Goal: Find contact information: Find contact information

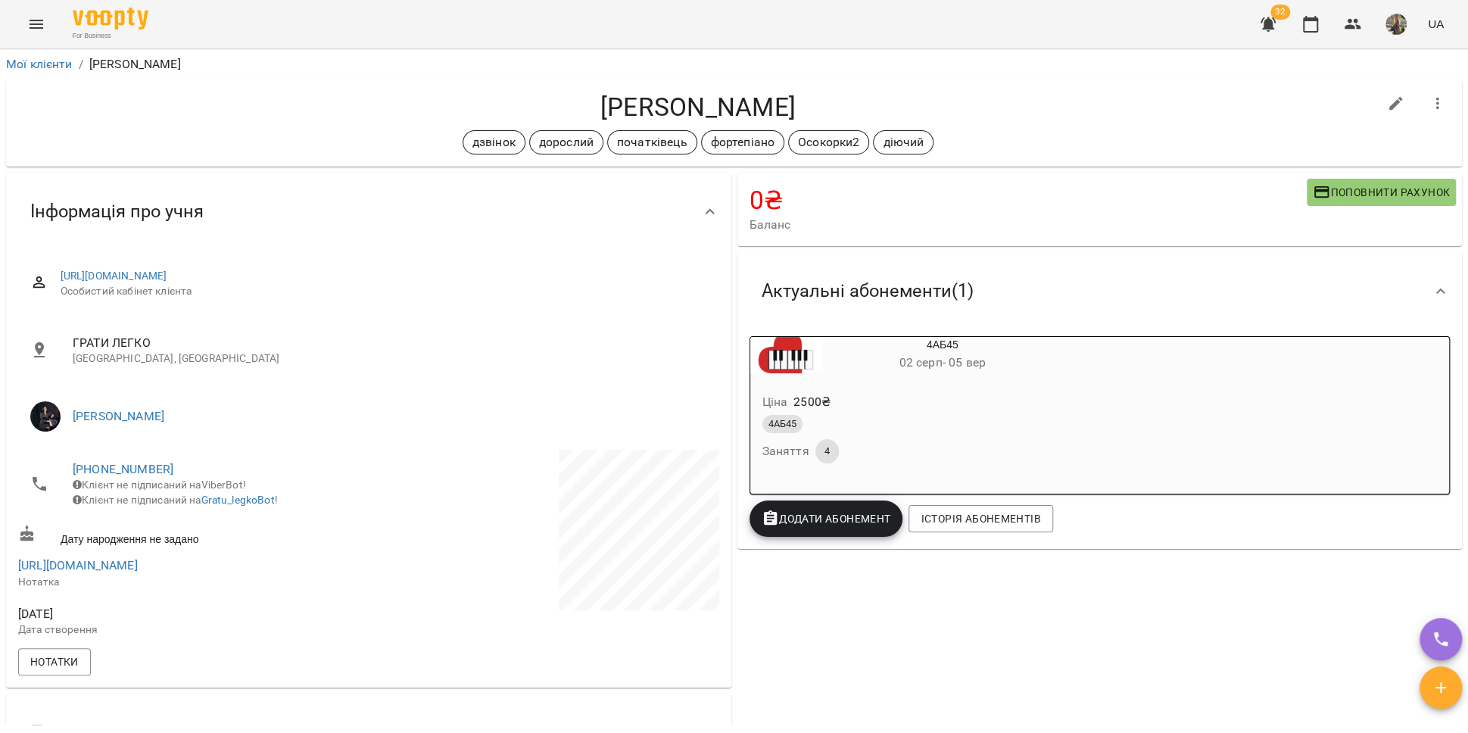
scroll to position [391, 0]
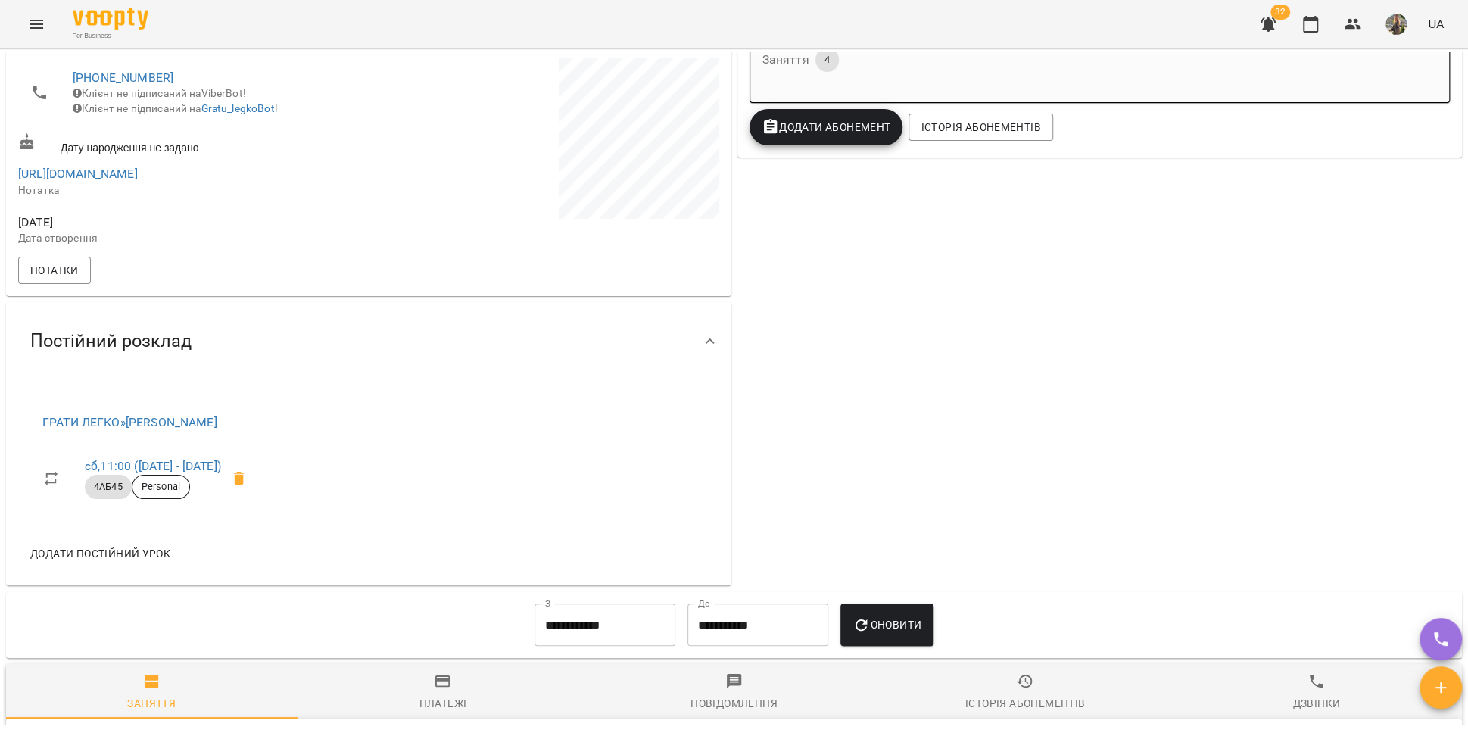
click at [42, 28] on icon "Menu" at bounding box center [37, 24] width 14 height 9
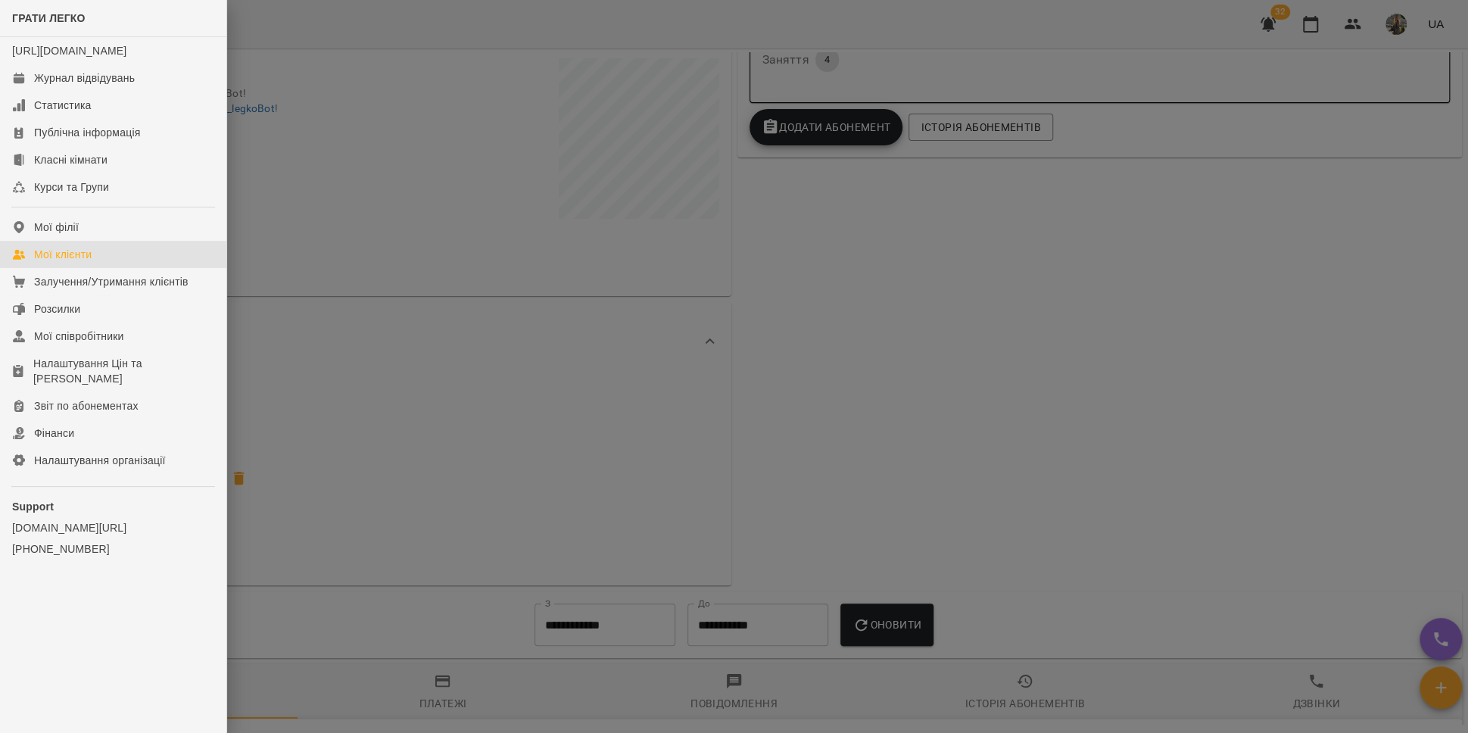
click at [83, 262] on div "Мої клієнти" at bounding box center [63, 254] width 58 height 15
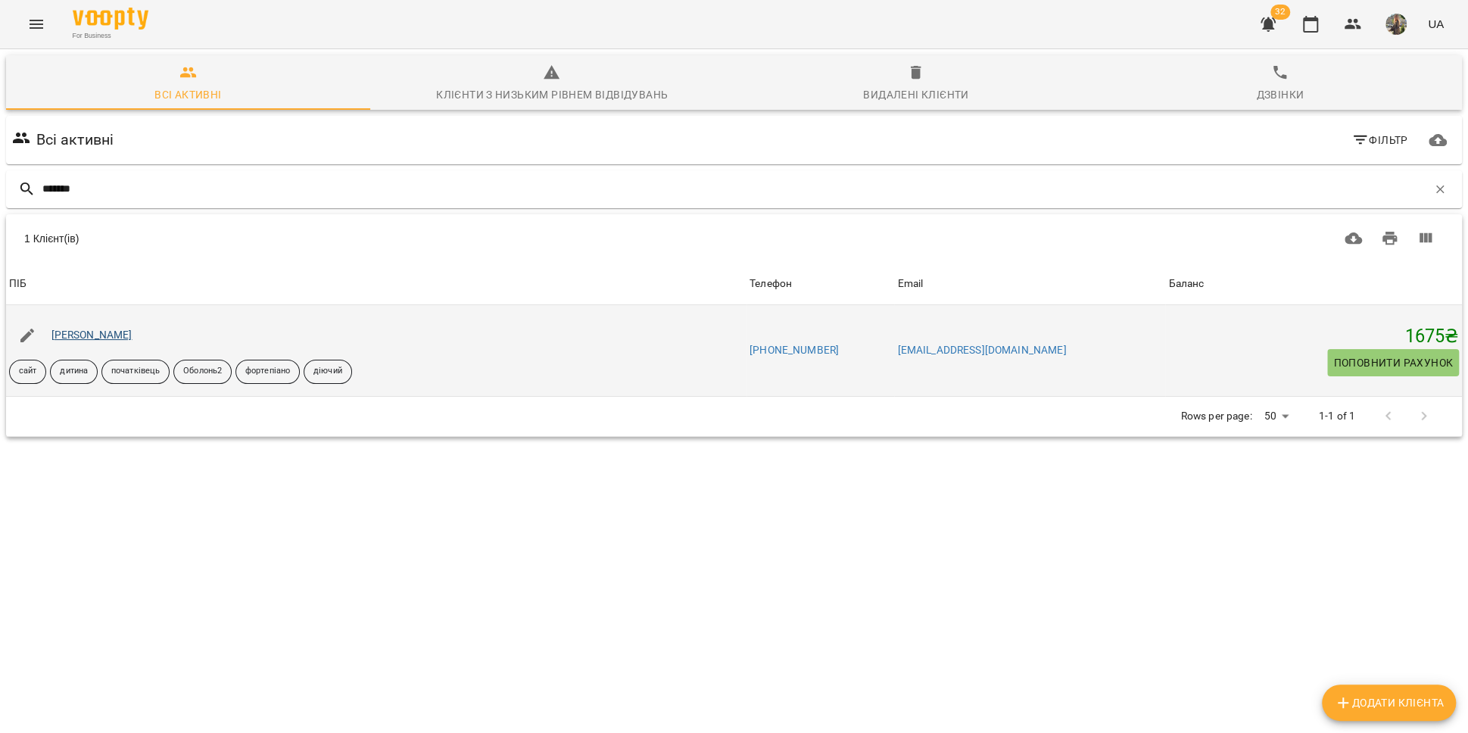
type input "*******"
click at [104, 332] on link "[PERSON_NAME]" at bounding box center [91, 335] width 81 height 12
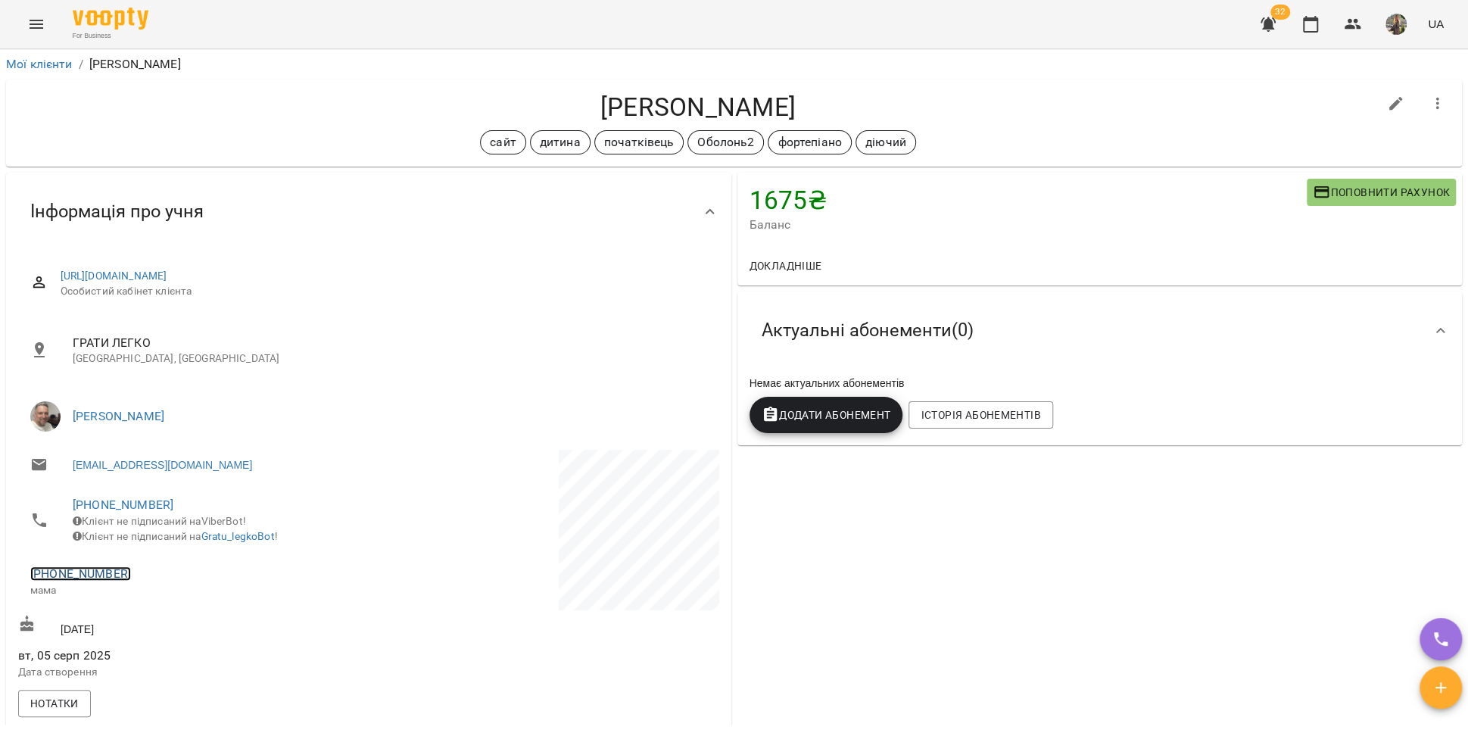
click at [76, 581] on link "[PHONE_NUMBER]" at bounding box center [80, 573] width 101 height 14
click at [140, 637] on img at bounding box center [142, 640] width 23 height 23
